Goal: Browse casually

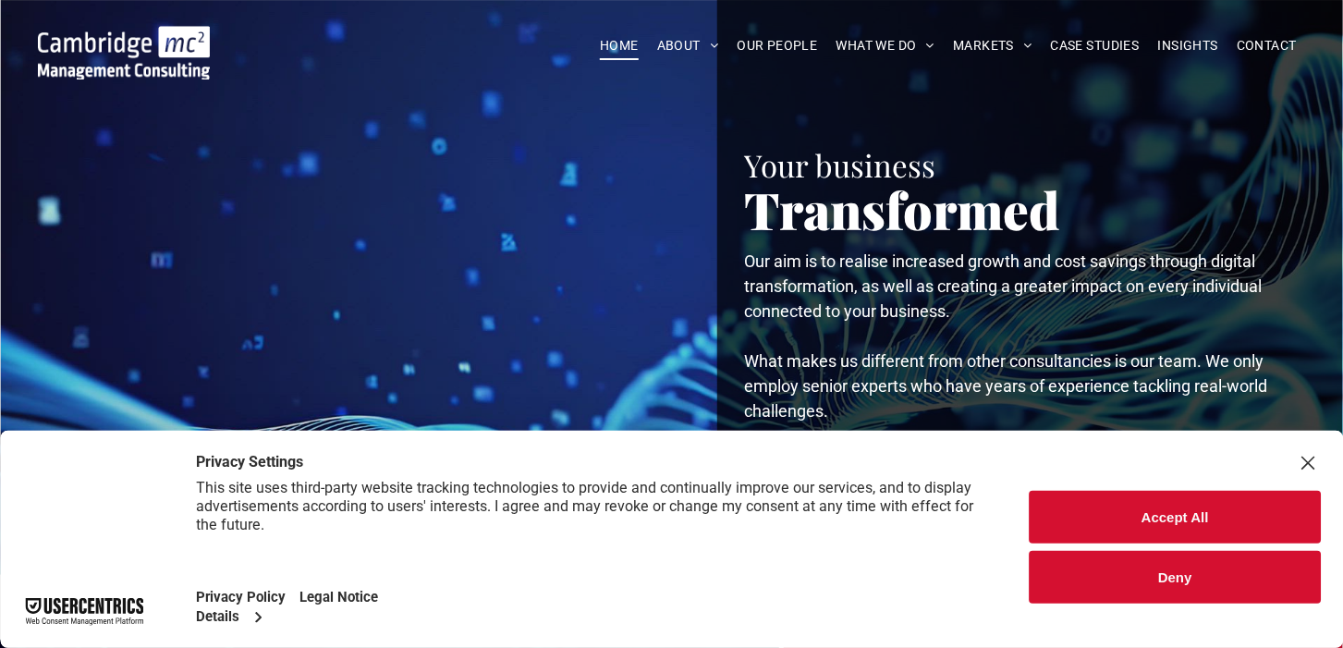
click at [1197, 576] on button "Deny" at bounding box center [1174, 577] width 291 height 53
